Goal: Navigation & Orientation: Find specific page/section

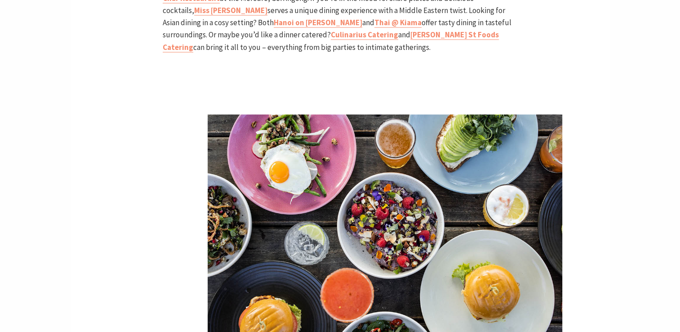
scroll to position [1573, 0]
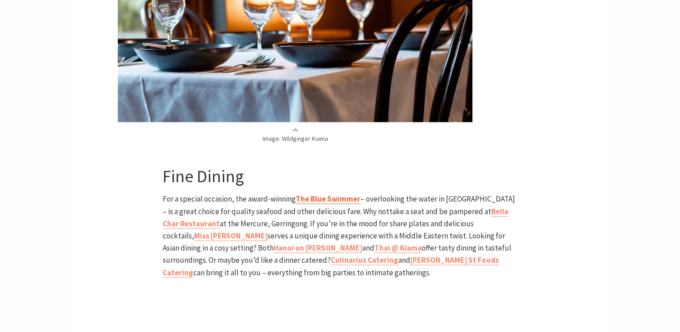
click at [336, 193] on b "The Blue Swimmer" at bounding box center [328, 198] width 65 height 10
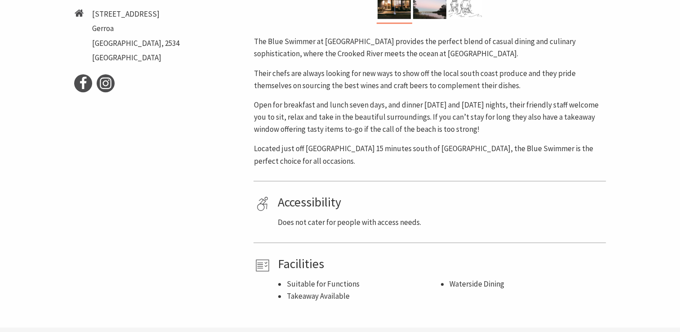
scroll to position [494, 0]
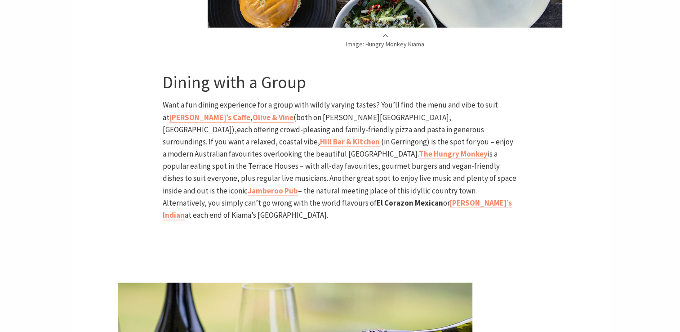
scroll to position [1849, 0]
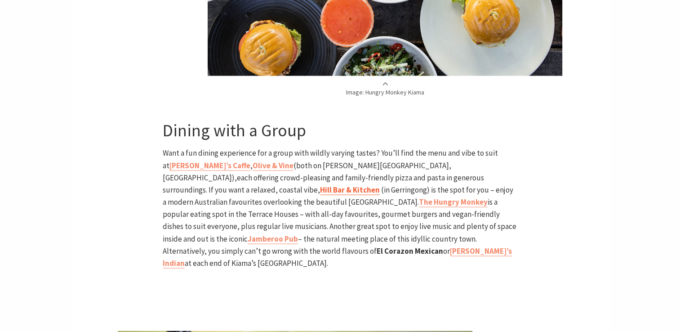
click at [380, 185] on link "Hill Bar & Kitchen" at bounding box center [350, 190] width 60 height 10
